Goal: Check status: Check status

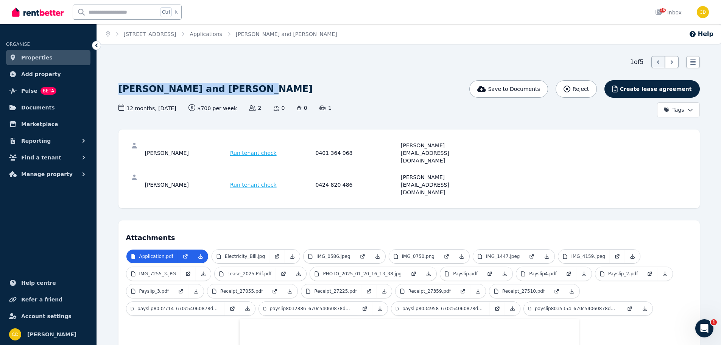
drag, startPoint x: 228, startPoint y: 88, endPoint x: 112, endPoint y: 85, distance: 115.9
drag, startPoint x: 117, startPoint y: 91, endPoint x: 167, endPoint y: 90, distance: 50.0
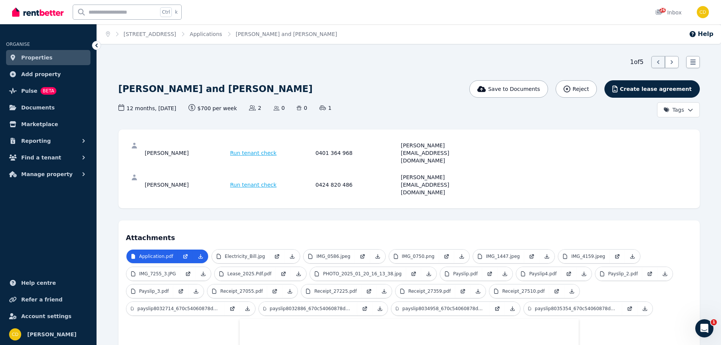
click at [284, 89] on div "[PERSON_NAME] and [PERSON_NAME]" at bounding box center [312, 89] width 386 height 18
drag, startPoint x: 241, startPoint y: 87, endPoint x: 189, endPoint y: 91, distance: 52.0
click at [189, 91] on div "[PERSON_NAME] and [PERSON_NAME]" at bounding box center [312, 89] width 386 height 18
click at [193, 64] on div "1 of 5 List view" at bounding box center [410, 62] width 582 height 12
drag, startPoint x: 187, startPoint y: 89, endPoint x: 238, endPoint y: 89, distance: 50.7
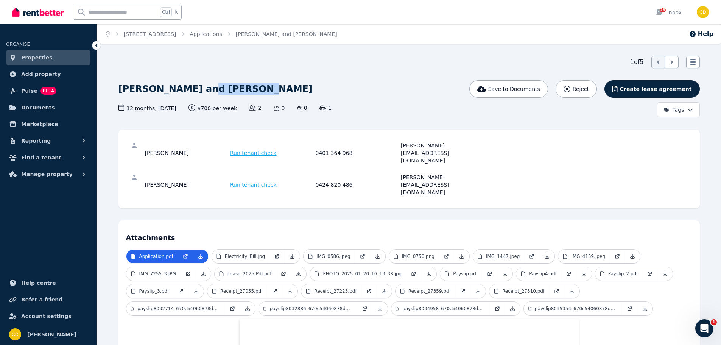
click at [238, 89] on div "[PERSON_NAME] and [PERSON_NAME]" at bounding box center [312, 89] width 386 height 18
click at [242, 85] on div "[PERSON_NAME] and [PERSON_NAME]" at bounding box center [312, 89] width 386 height 18
drag, startPoint x: 188, startPoint y: 90, endPoint x: 228, endPoint y: 86, distance: 39.9
click at [228, 86] on div "[PERSON_NAME] and [PERSON_NAME]" at bounding box center [312, 89] width 386 height 18
click at [232, 86] on div "[PERSON_NAME] and [PERSON_NAME]" at bounding box center [312, 89] width 386 height 18
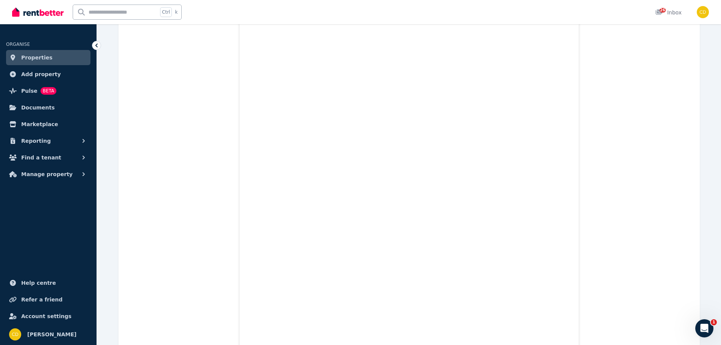
scroll to position [3316, 0]
